Goal: Navigation & Orientation: Find specific page/section

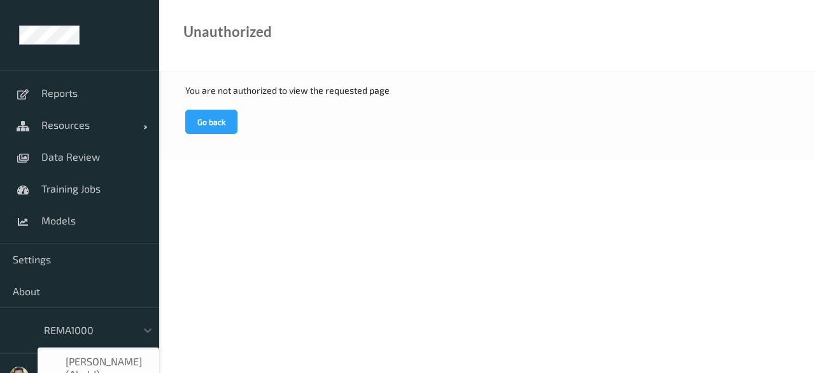
click at [104, 323] on div at bounding box center [87, 329] width 86 height 15
type input "ד"
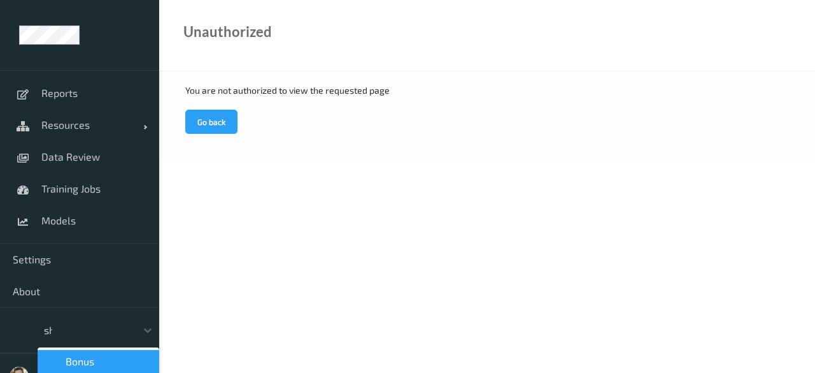
type input "shu"
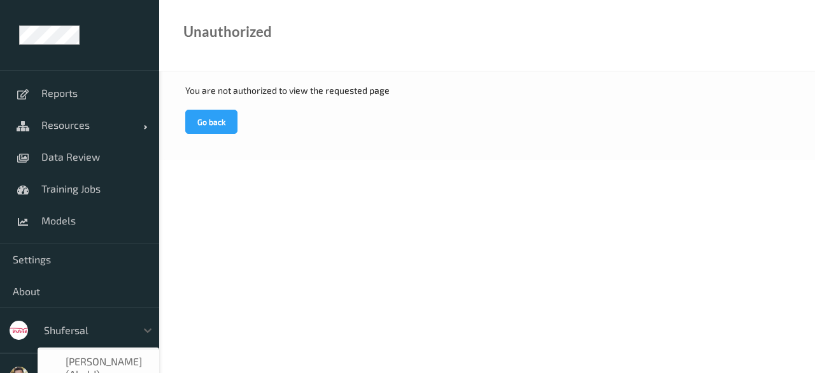
click at [82, 338] on div "shufersal" at bounding box center [87, 330] width 99 height 20
type input "shu"
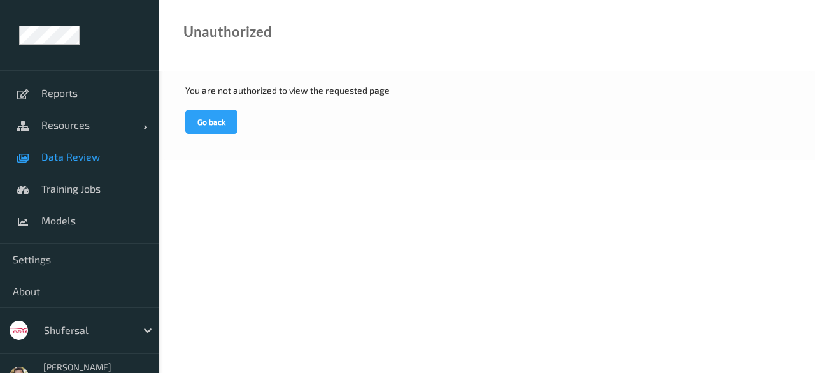
click at [88, 165] on link "Data Review" at bounding box center [79, 157] width 159 height 32
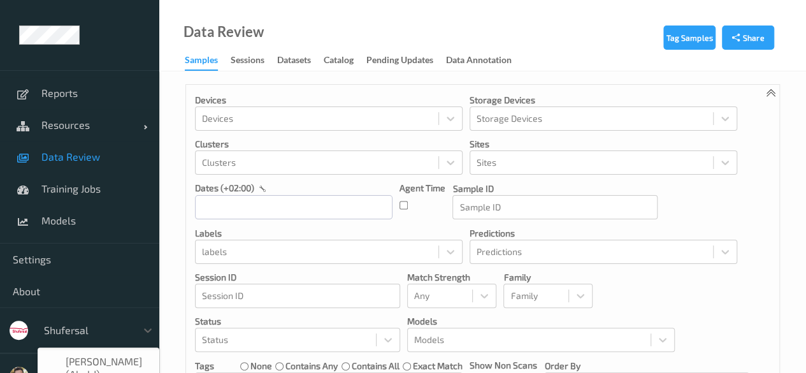
click at [71, 320] on div "shufersal" at bounding box center [87, 330] width 99 height 20
type input "'"
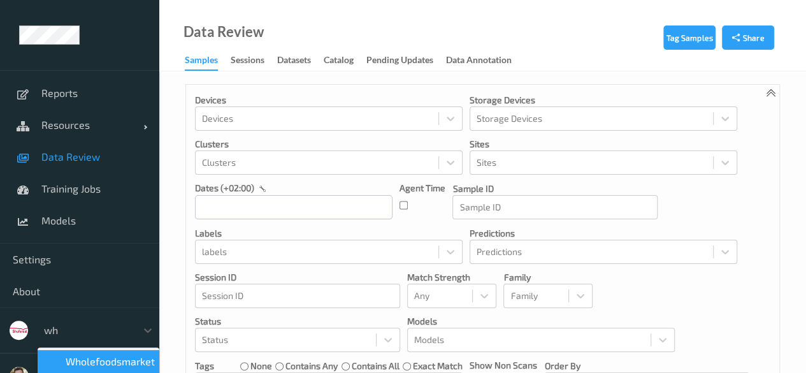
type input "who"
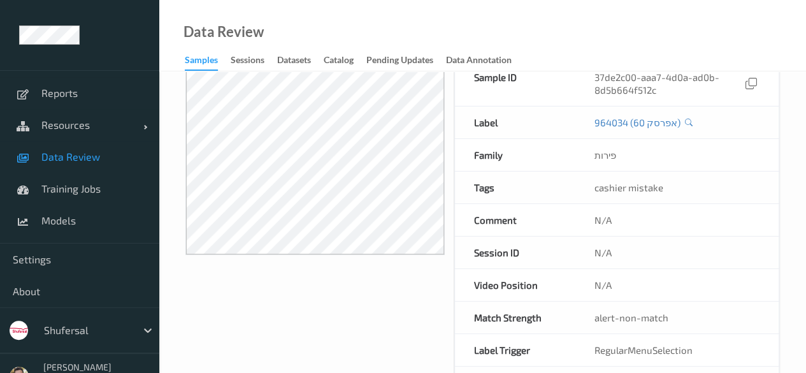
scroll to position [84, 0]
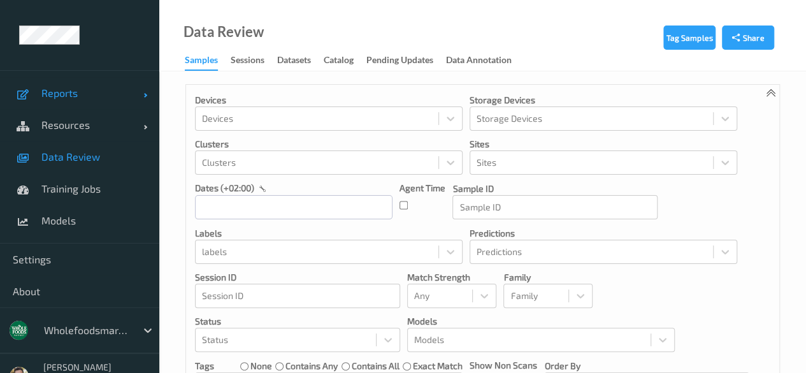
click at [99, 92] on span "Reports" at bounding box center [92, 93] width 102 height 13
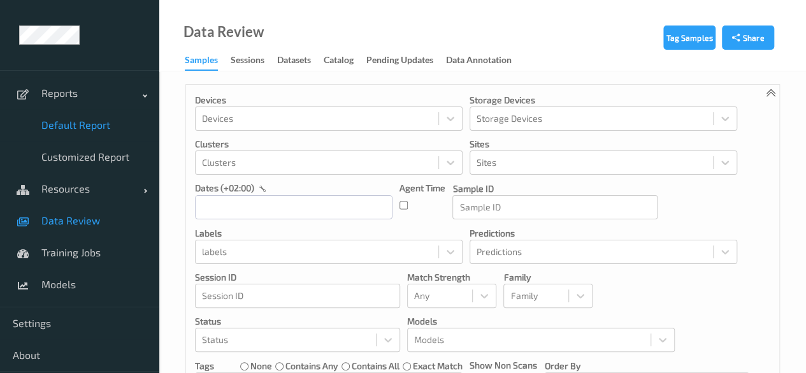
click at [82, 122] on span "Default Report" at bounding box center [93, 124] width 105 height 13
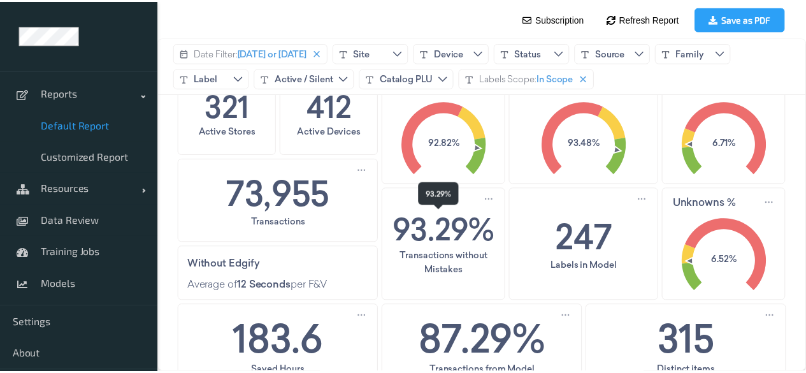
scroll to position [103, 0]
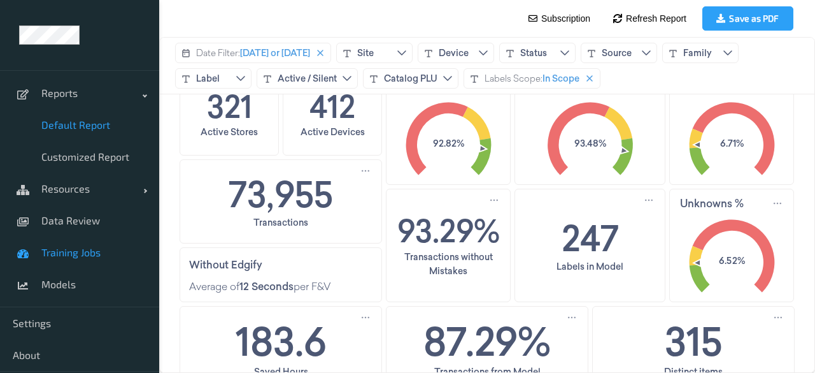
click at [99, 253] on span "Training Jobs" at bounding box center [93, 252] width 105 height 13
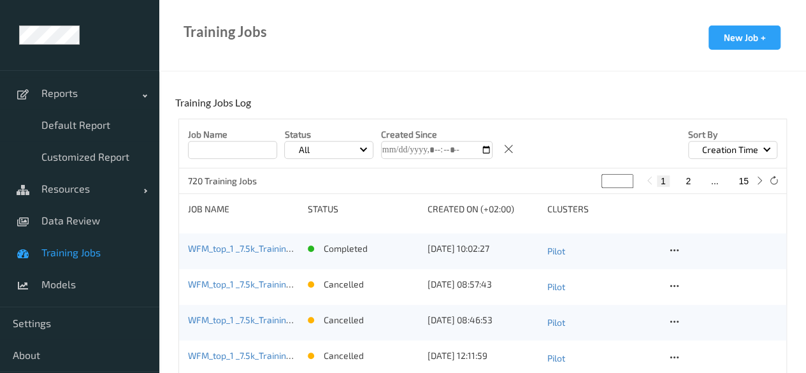
scroll to position [250, 0]
click at [52, 278] on span "Models" at bounding box center [93, 284] width 105 height 13
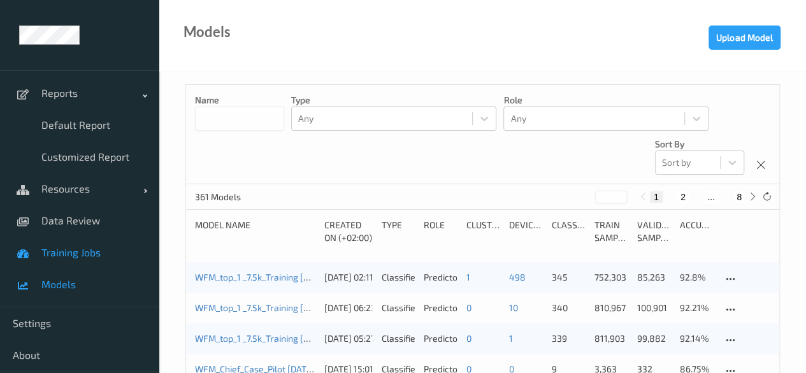
click at [74, 257] on span "Training Jobs" at bounding box center [93, 252] width 105 height 13
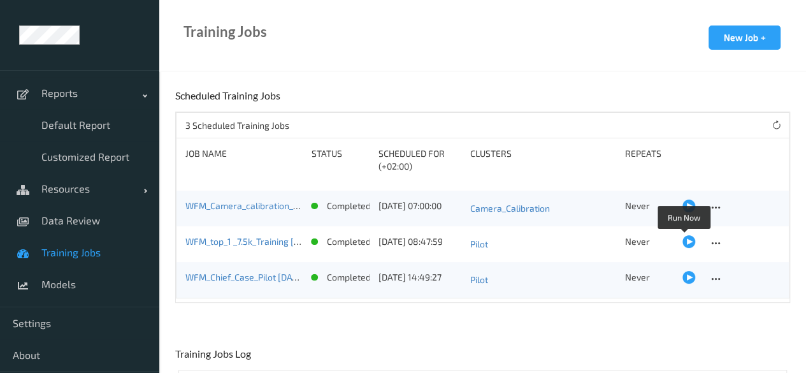
click at [683, 241] on div at bounding box center [688, 241] width 13 height 13
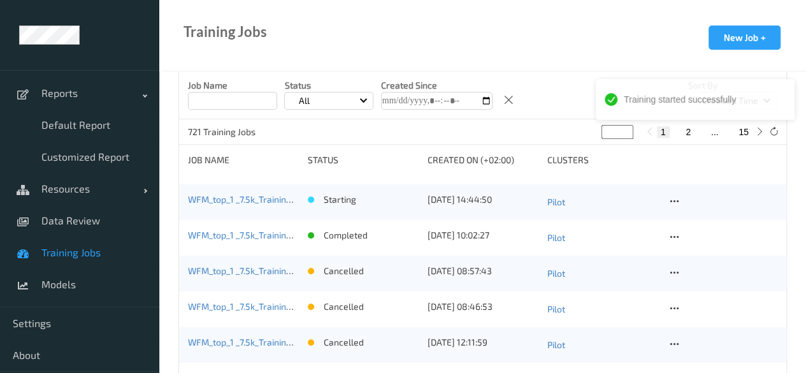
scroll to position [299, 0]
